Goal: Task Accomplishment & Management: Use online tool/utility

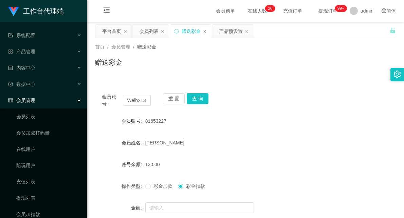
scroll to position [38, 0]
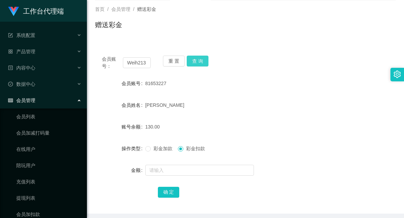
type input "Weih213"
click at [201, 63] on button "查 询" at bounding box center [198, 61] width 22 height 11
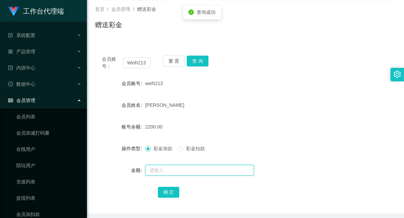
click at [168, 170] on input "text" at bounding box center [199, 170] width 109 height 11
type input "4000"
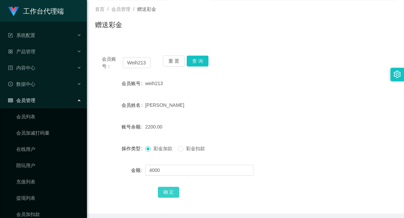
click at [167, 193] on button "确 定" at bounding box center [169, 192] width 22 height 11
click at [287, 127] on div "6200.00" at bounding box center [232, 127] width 175 height 14
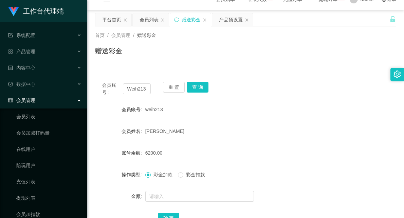
scroll to position [0, 0]
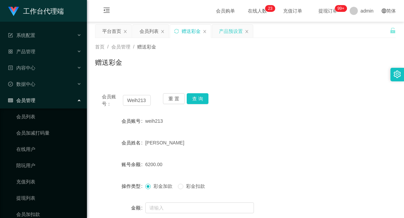
click at [232, 31] on div "产品预设置" at bounding box center [231, 31] width 24 height 13
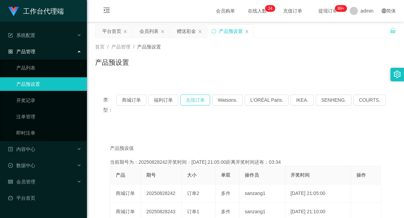
drag, startPoint x: 200, startPoint y: 99, endPoint x: 200, endPoint y: 106, distance: 6.8
click at [199, 100] on button "兑现订单" at bounding box center [195, 100] width 30 height 11
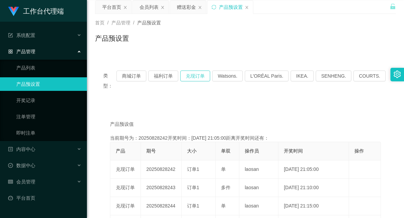
scroll to position [38, 0]
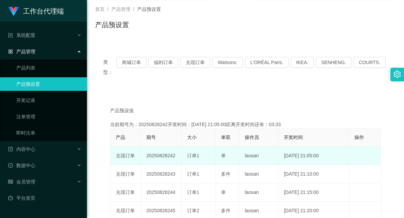
drag, startPoint x: 167, startPoint y: 147, endPoint x: 237, endPoint y: 144, distance: 69.6
click at [237, 147] on tr "兑现订单 20250828242 订单1 单 laosan [DATE] 21:05:00 编 辑 限制投注" at bounding box center [245, 156] width 270 height 18
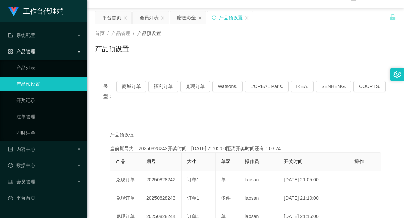
scroll to position [0, 0]
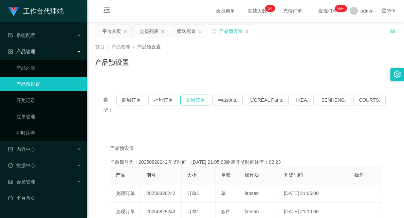
click at [202, 100] on button "兑现订单" at bounding box center [195, 100] width 30 height 11
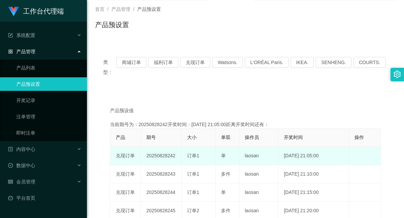
click at [189, 152] on div "订单1" at bounding box center [198, 155] width 23 height 7
click at [171, 147] on td "20250828242" at bounding box center [161, 156] width 41 height 18
drag, startPoint x: 166, startPoint y: 146, endPoint x: 292, endPoint y: 139, distance: 125.7
click at [280, 147] on tr "兑现订单 20250828242 订单1 单 laosan [DATE] 21:05:00 编 辑 限制投注" at bounding box center [245, 156] width 270 height 18
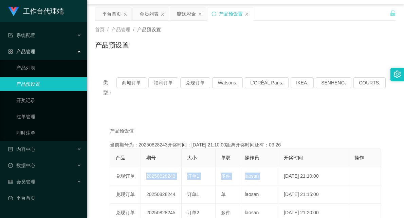
scroll to position [0, 0]
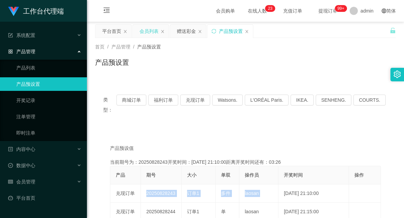
click at [151, 32] on div "会员列表" at bounding box center [148, 31] width 19 height 13
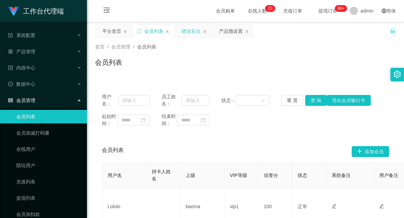
click at [194, 31] on div "赠送彩金" at bounding box center [191, 31] width 19 height 13
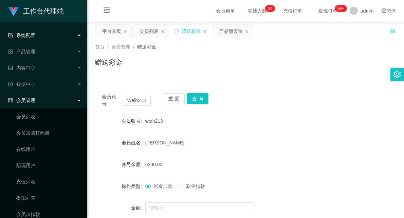
click at [46, 34] on div "系统配置" at bounding box center [43, 36] width 87 height 14
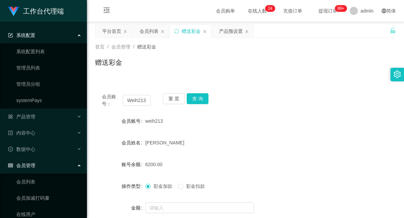
click at [56, 29] on div "系统配置" at bounding box center [43, 36] width 87 height 14
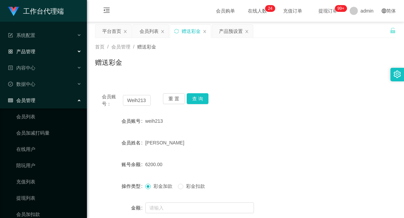
click at [37, 52] on div "产品管理" at bounding box center [43, 52] width 87 height 14
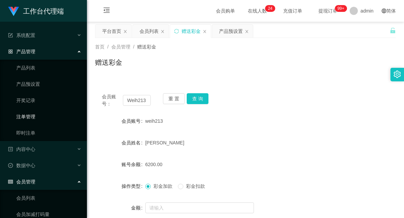
click at [29, 114] on link "注单管理" at bounding box center [48, 117] width 65 height 14
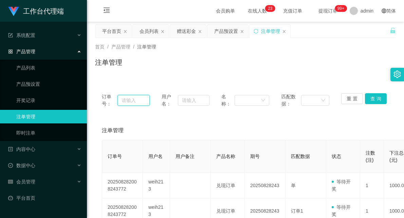
click at [131, 100] on input "text" at bounding box center [133, 100] width 32 height 11
paste input "Weih213"
type input "Weih213"
click at [373, 100] on button "查 询" at bounding box center [376, 98] width 22 height 11
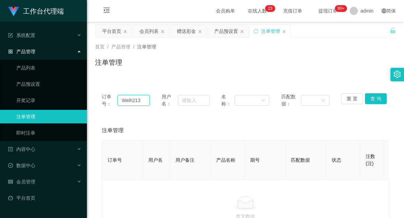
click at [131, 99] on input "Weih213" at bounding box center [133, 100] width 32 height 11
click at [193, 102] on input "text" at bounding box center [194, 100] width 32 height 11
paste input "Weih213"
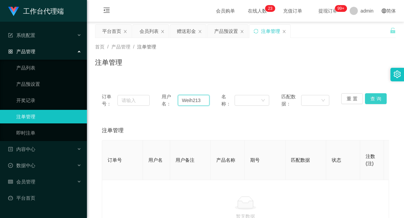
type input "Weih213"
drag, startPoint x: 370, startPoint y: 101, endPoint x: 367, endPoint y: 105, distance: 5.6
click at [371, 101] on button "查 询" at bounding box center [376, 98] width 22 height 11
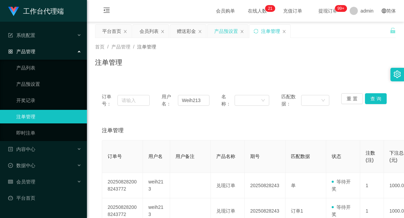
click at [221, 32] on div "产品预设置" at bounding box center [226, 31] width 24 height 13
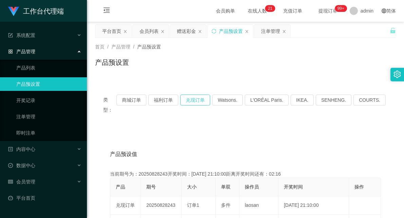
click at [202, 99] on button "兑现订单" at bounding box center [195, 100] width 30 height 11
click at [272, 34] on div "注单管理" at bounding box center [270, 31] width 19 height 13
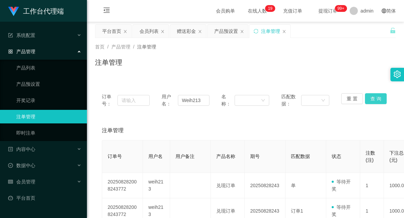
click at [374, 96] on button "查 询" at bounding box center [376, 98] width 22 height 11
